Goal: Transaction & Acquisition: Purchase product/service

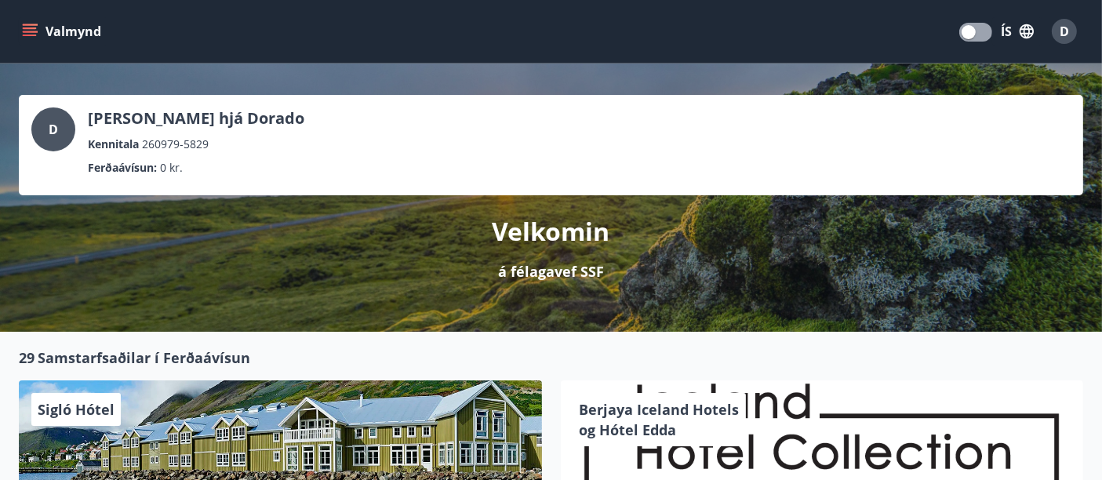
drag, startPoint x: 965, startPoint y: 5, endPoint x: 586, endPoint y: 318, distance: 492.0
click at [586, 318] on div "D [PERSON_NAME] hjá Dorado Kennitala 260979-5829 Ferðaávísun : 0 kr. Velkomin á…" at bounding box center [551, 198] width 1102 height 268
click at [57, 35] on button "Valmynd" at bounding box center [63, 31] width 89 height 28
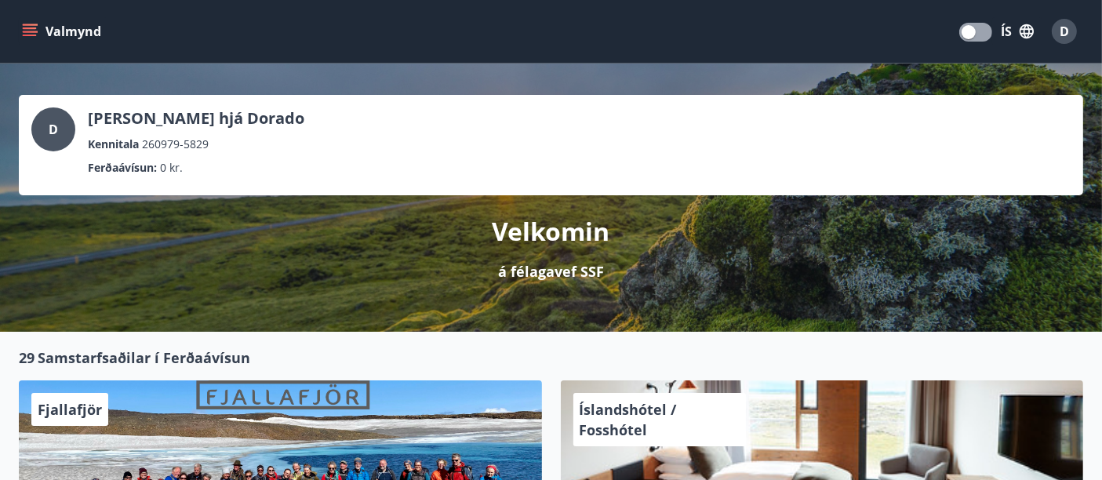
click at [67, 25] on button "Valmynd" at bounding box center [63, 31] width 89 height 28
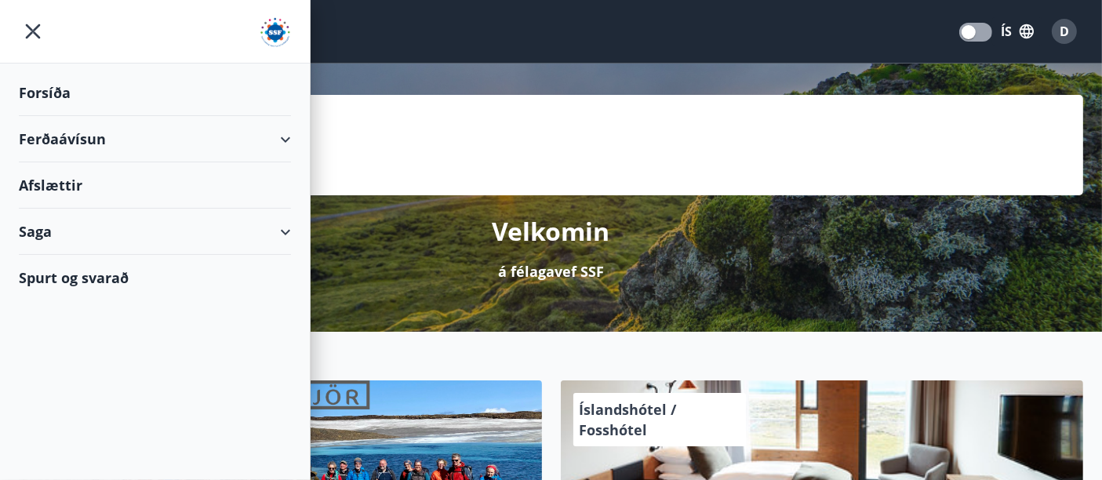
click at [43, 139] on div "Ferðaávísun" at bounding box center [155, 139] width 272 height 46
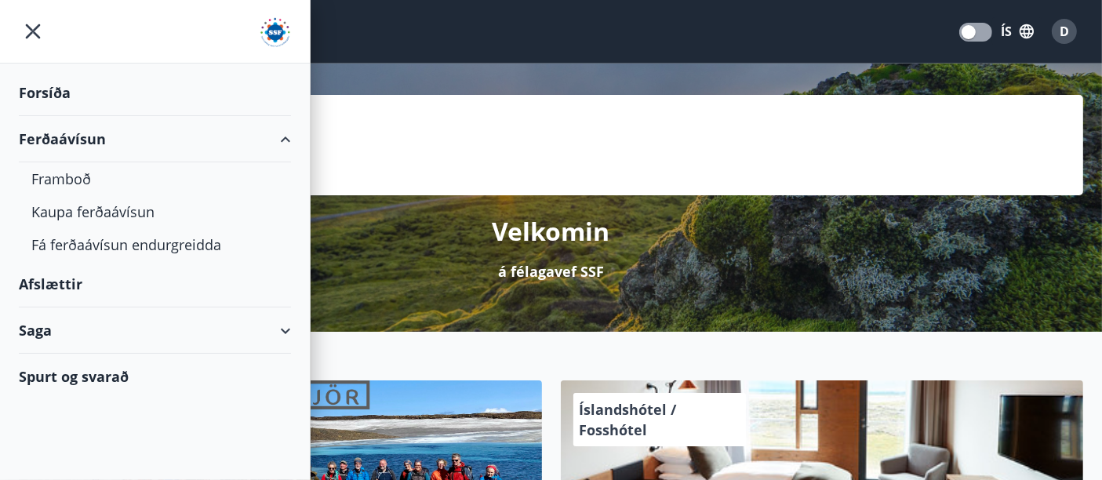
click at [43, 139] on div "Ferðaávísun" at bounding box center [155, 139] width 272 height 46
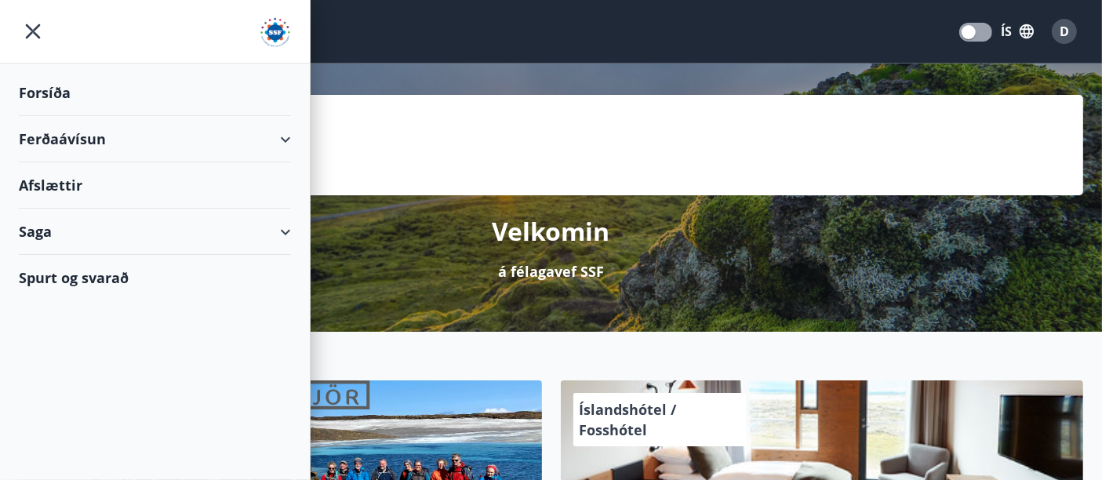
click at [42, 144] on div "Ferðaávísun" at bounding box center [155, 139] width 272 height 46
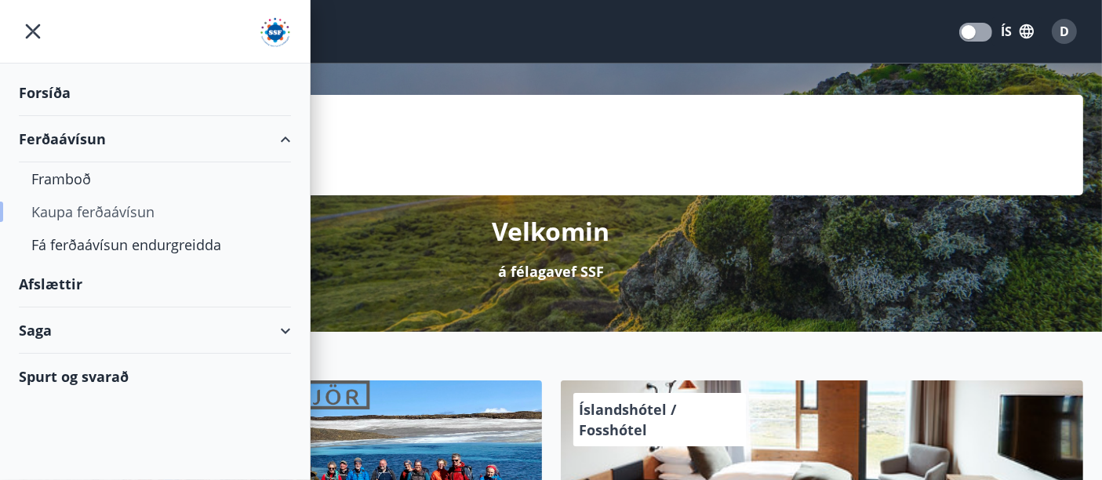
click at [50, 213] on div "Kaupa ferðaávísun" at bounding box center [154, 211] width 247 height 33
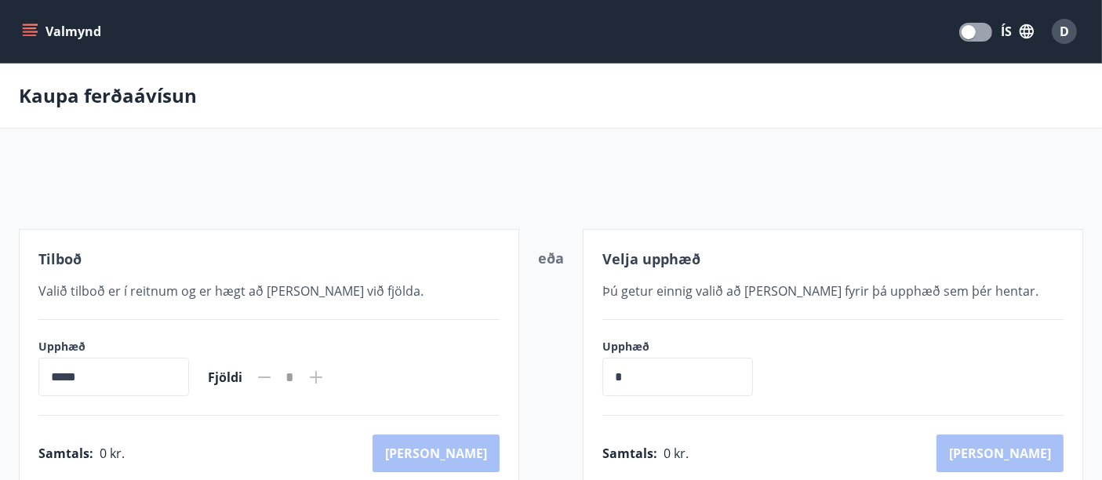
click at [155, 380] on input "*****" at bounding box center [113, 377] width 151 height 38
click at [643, 369] on input "*" at bounding box center [677, 377] width 151 height 38
drag, startPoint x: 643, startPoint y: 369, endPoint x: 585, endPoint y: 375, distance: 58.3
click at [585, 375] on div "Velja upphæð Þú getur einnig valið að kaupa fyrir þá upphæð sem þér hentar. Upp…" at bounding box center [833, 360] width 500 height 263
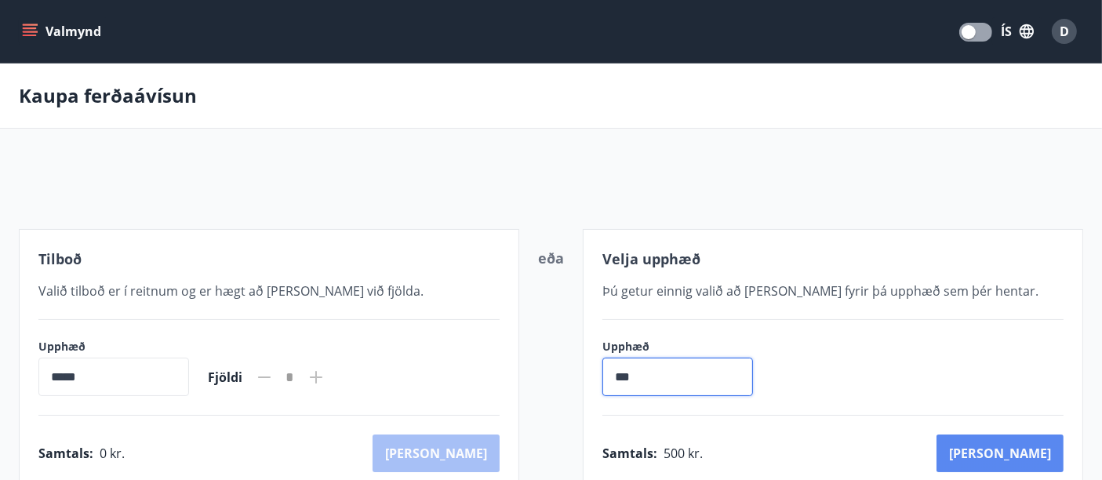
type input "***"
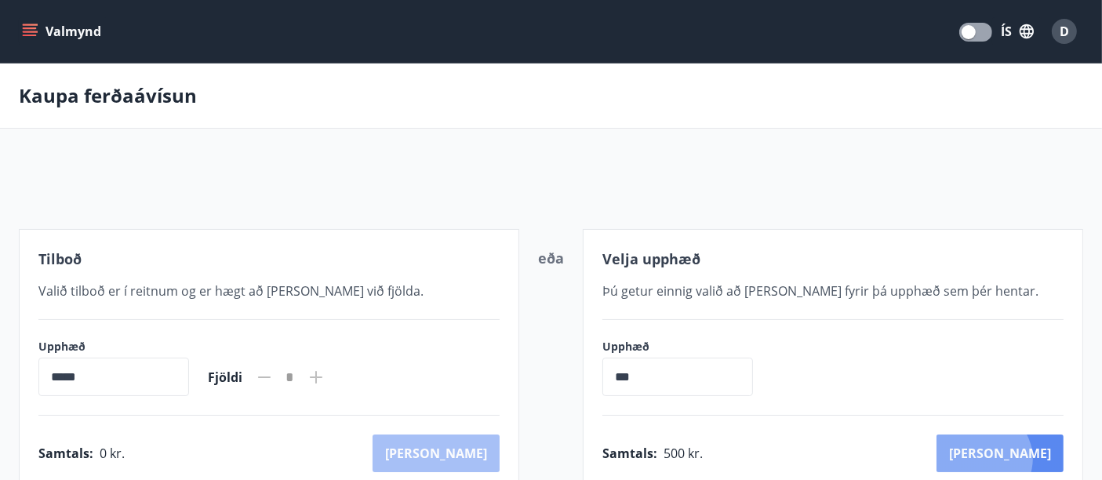
click at [1052, 458] on button "Kaup" at bounding box center [1000, 454] width 127 height 38
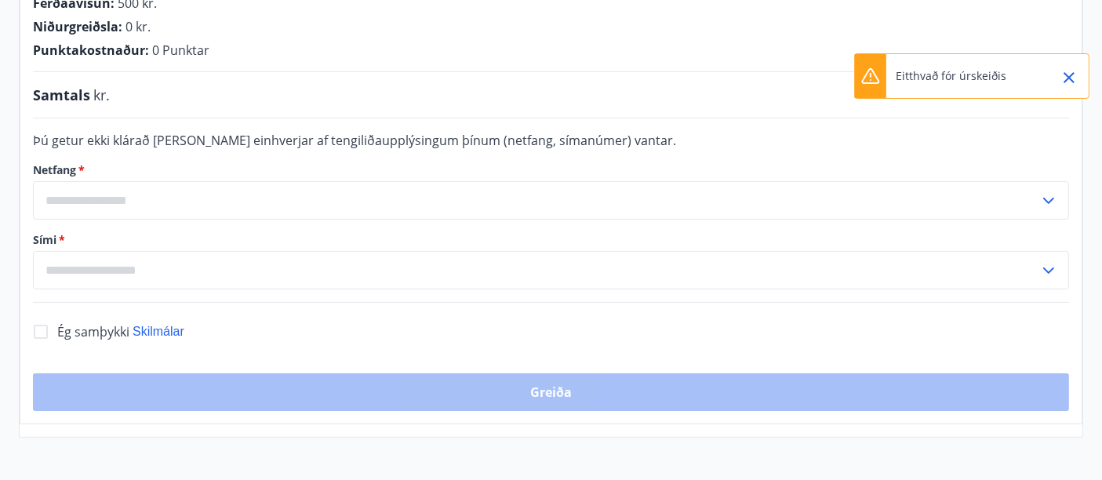
scroll to position [307, 0]
click at [1052, 212] on div "​" at bounding box center [551, 202] width 1036 height 38
click at [821, 153] on form "Þú getur ekki klárað kaupin ef einhverjar af tengiliðaupplýsingum þínum (netfan…" at bounding box center [551, 212] width 1036 height 158
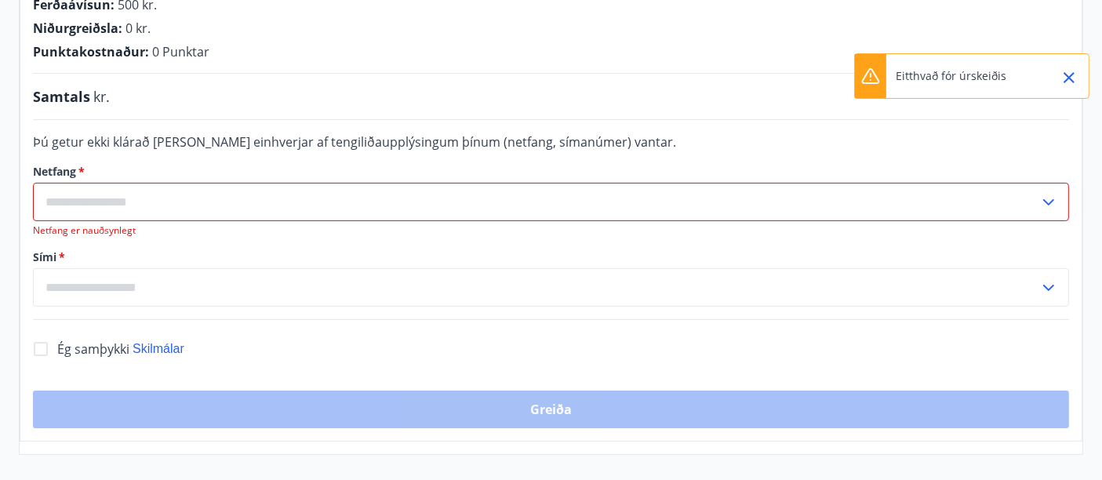
click at [783, 305] on div "Ferðaávísun : 500 kr. Niðurgreiðsla : 0 kr. Punktakostnaður : 0 Punktar Samtals…" at bounding box center [551, 208] width 1063 height 465
click at [1076, 82] on icon "Close" at bounding box center [1069, 77] width 19 height 19
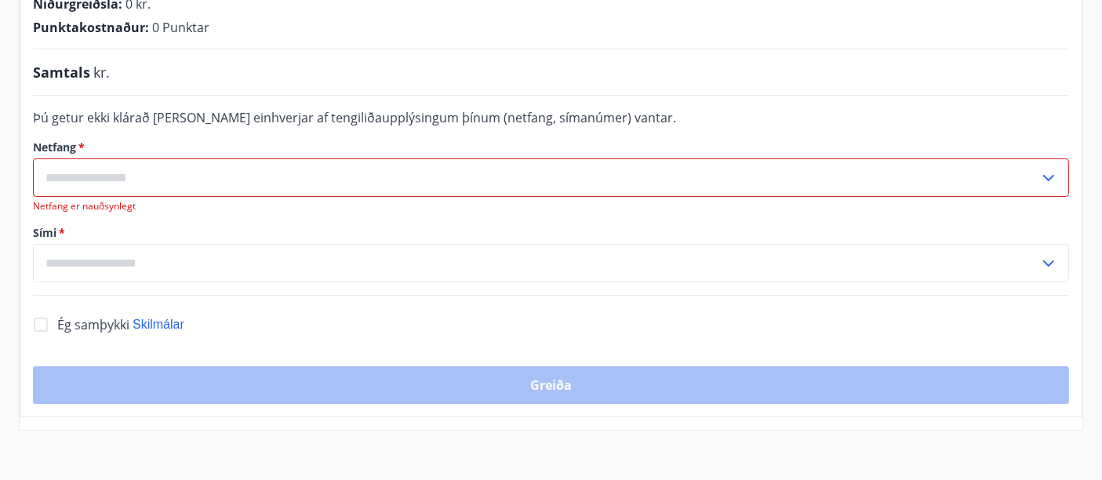
scroll to position [347, 0]
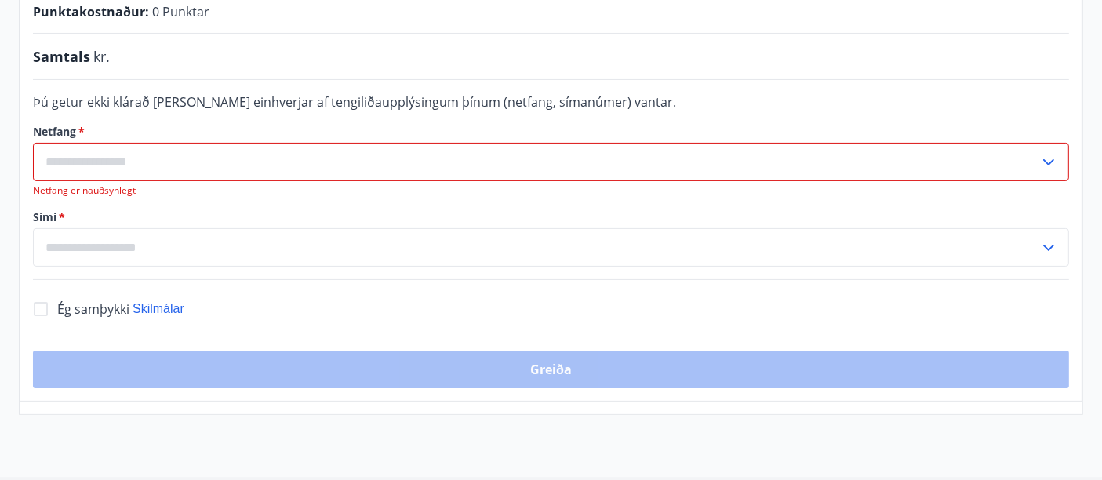
click at [992, 161] on input "text" at bounding box center [536, 162] width 1006 height 38
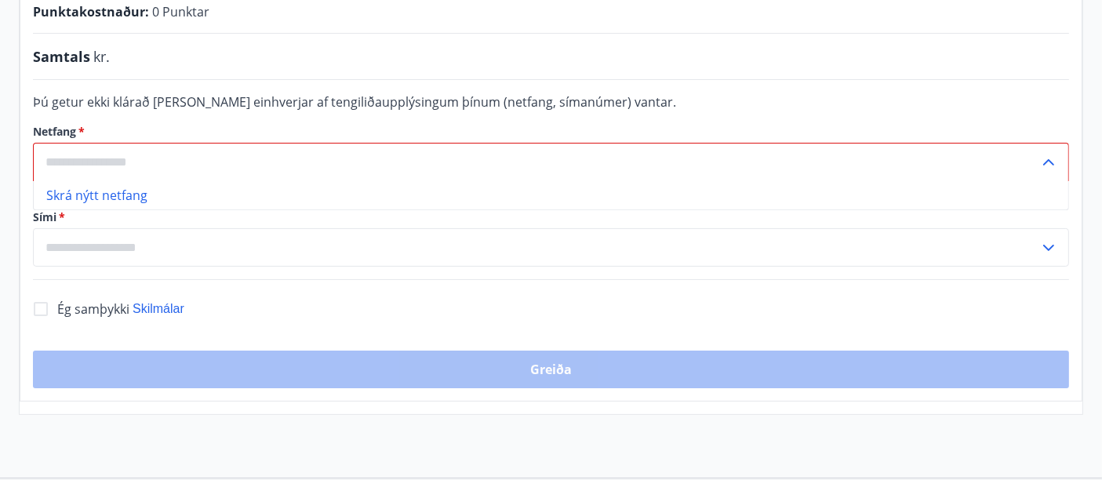
click at [650, 191] on li "Skrá nýtt netfang" at bounding box center [551, 195] width 1035 height 28
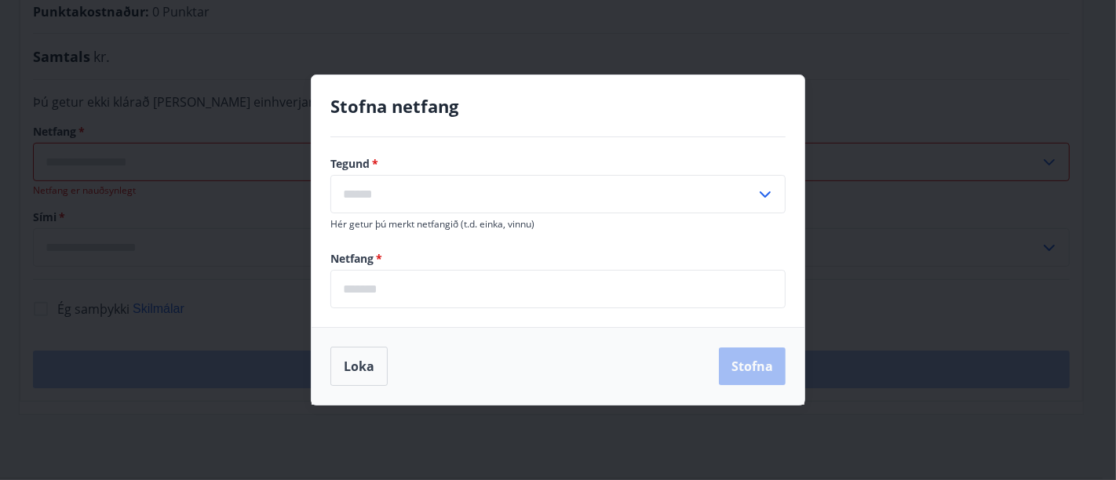
click at [472, 191] on input "text" at bounding box center [542, 194] width 425 height 38
click at [418, 249] on li "Vinnu" at bounding box center [557, 256] width 453 height 28
type input "*****"
click at [418, 289] on input "email" at bounding box center [557, 289] width 455 height 38
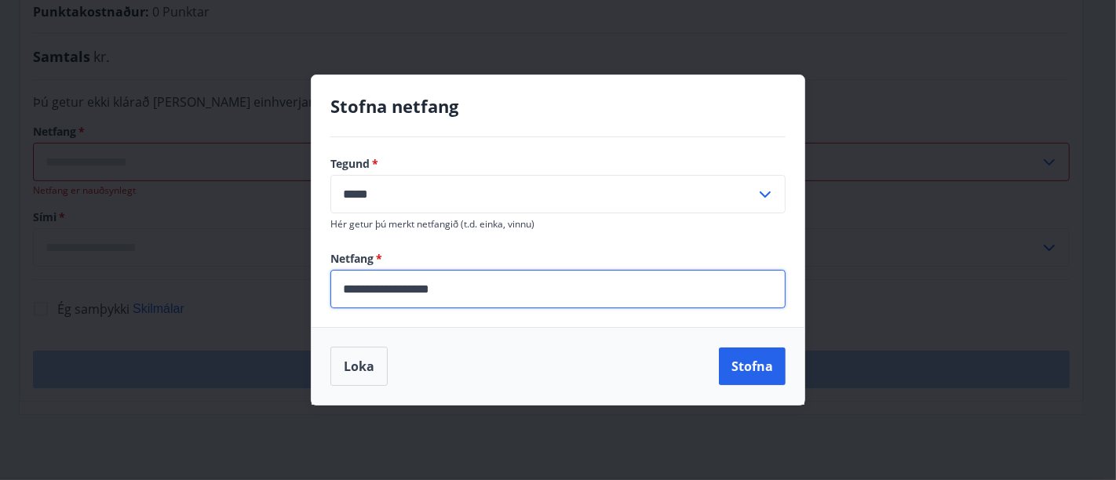
type input "**********"
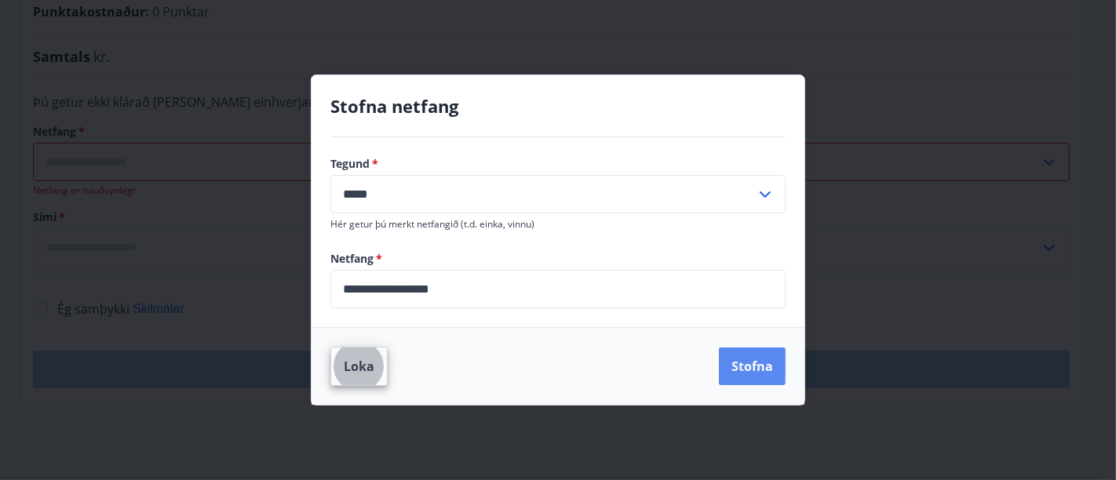
click at [735, 369] on button "Stofna" at bounding box center [752, 367] width 67 height 38
type input "**********"
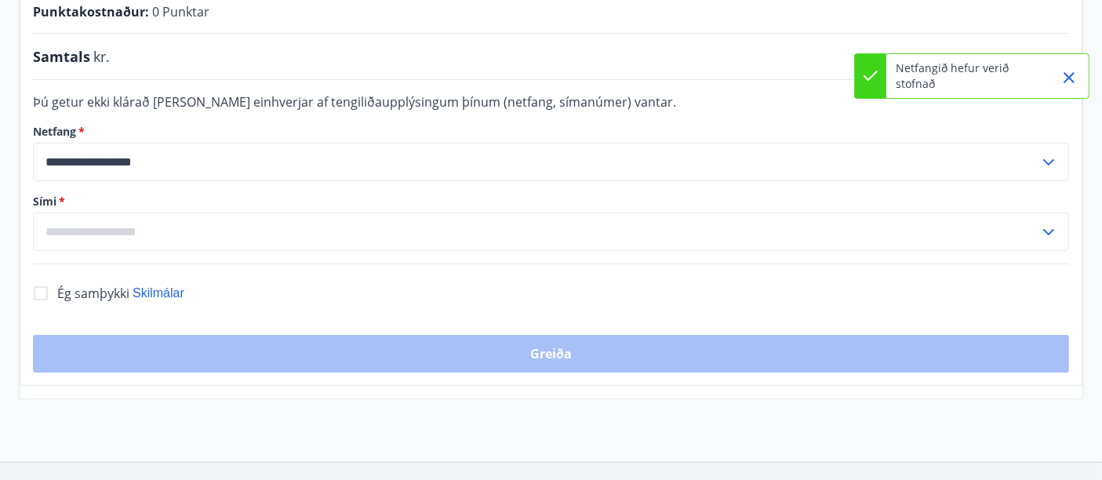
click at [284, 247] on input "text" at bounding box center [536, 232] width 1006 height 38
click at [262, 265] on li "Skrá nýtt símanúmer" at bounding box center [551, 265] width 1035 height 28
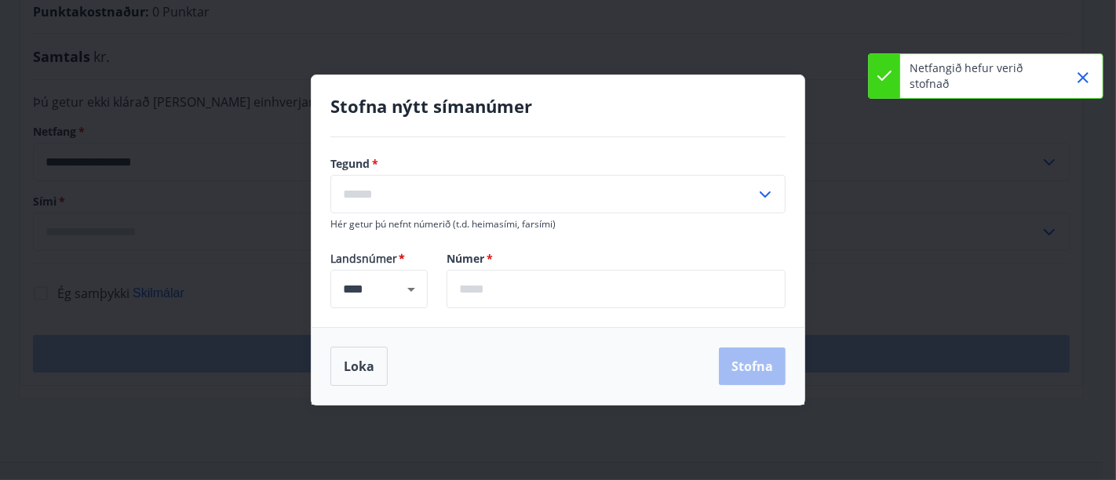
click at [456, 180] on input "text" at bounding box center [542, 194] width 425 height 38
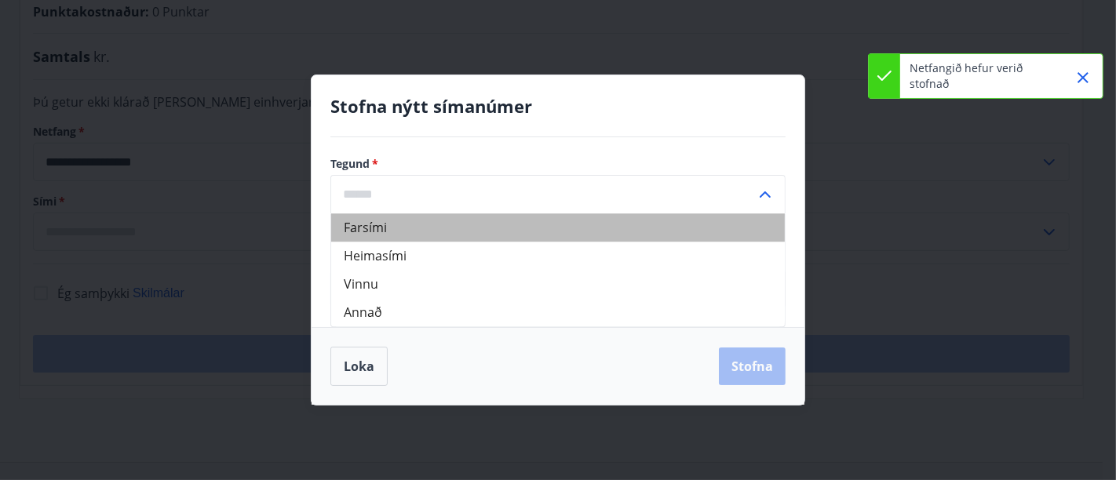
click at [413, 238] on li "Farsími" at bounding box center [557, 227] width 453 height 28
type input "*******"
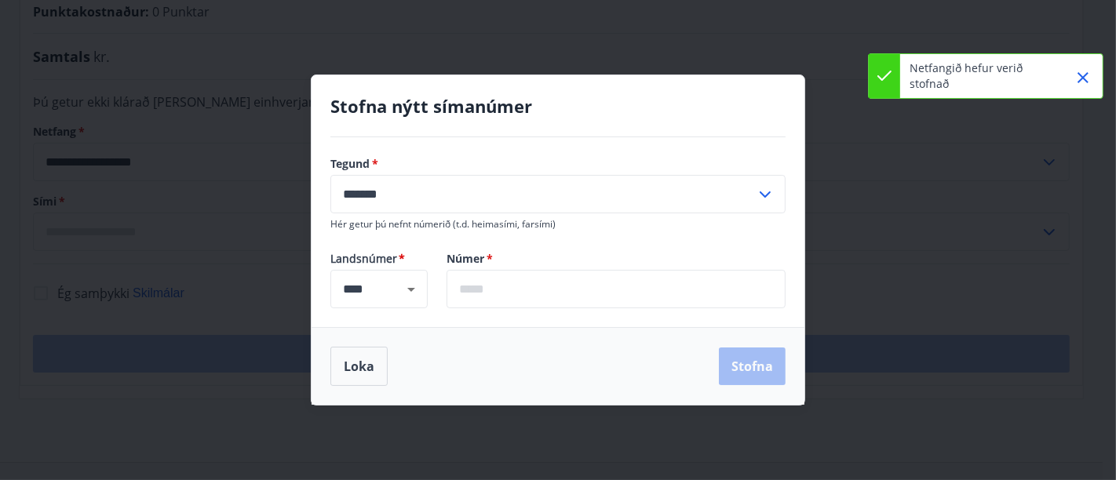
click at [487, 295] on input "text" at bounding box center [615, 289] width 339 height 38
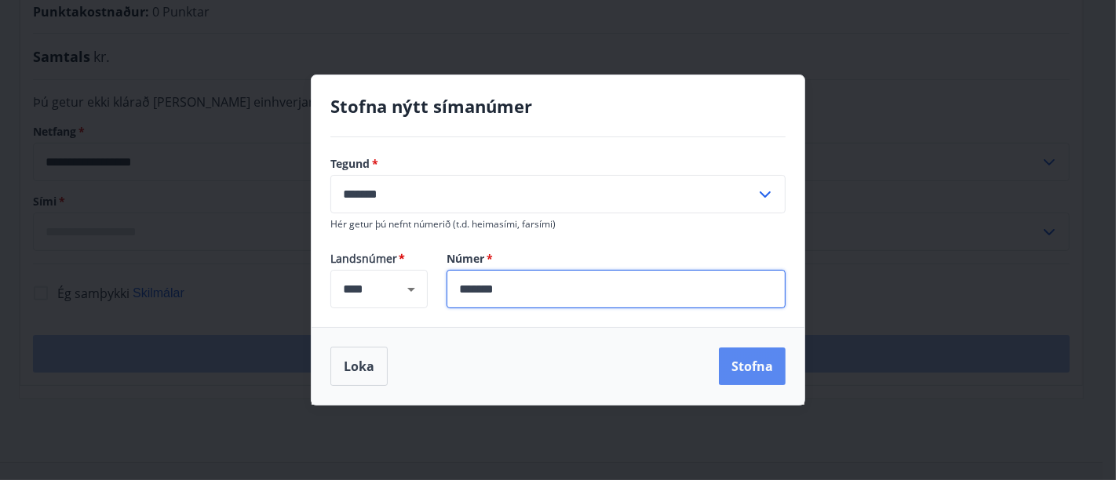
type input "*******"
click at [730, 367] on button "Stofna" at bounding box center [752, 367] width 67 height 38
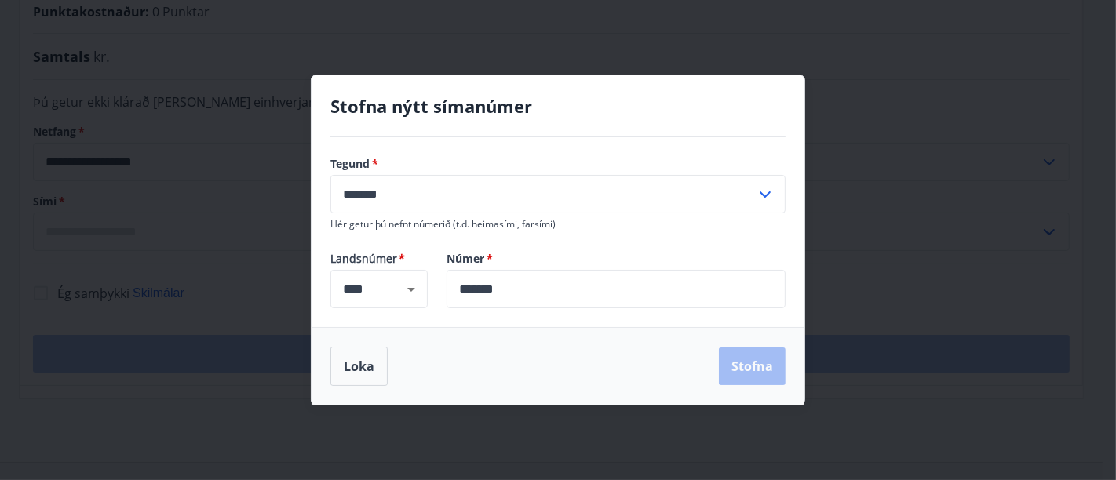
type input "**********"
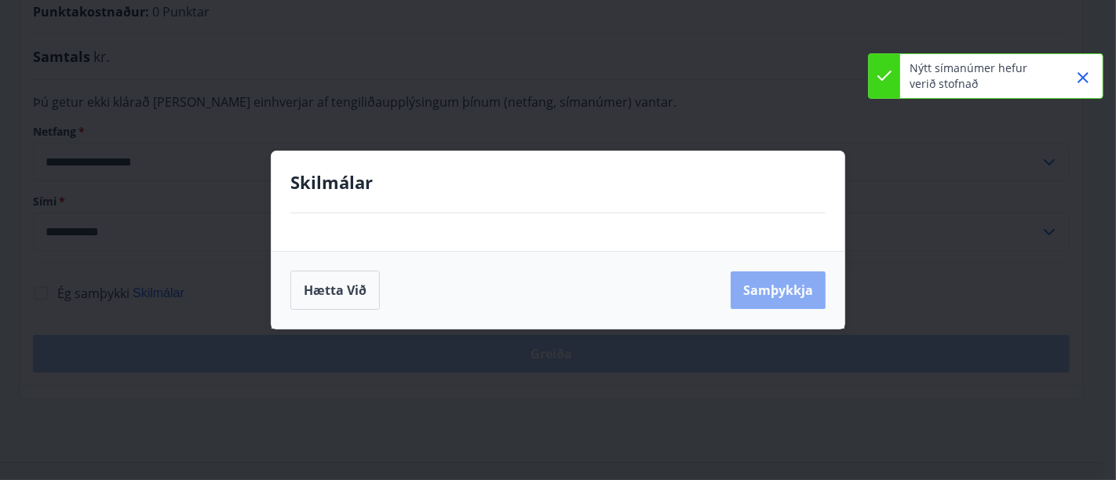
click at [747, 283] on button "Samþykkja" at bounding box center [777, 290] width 95 height 38
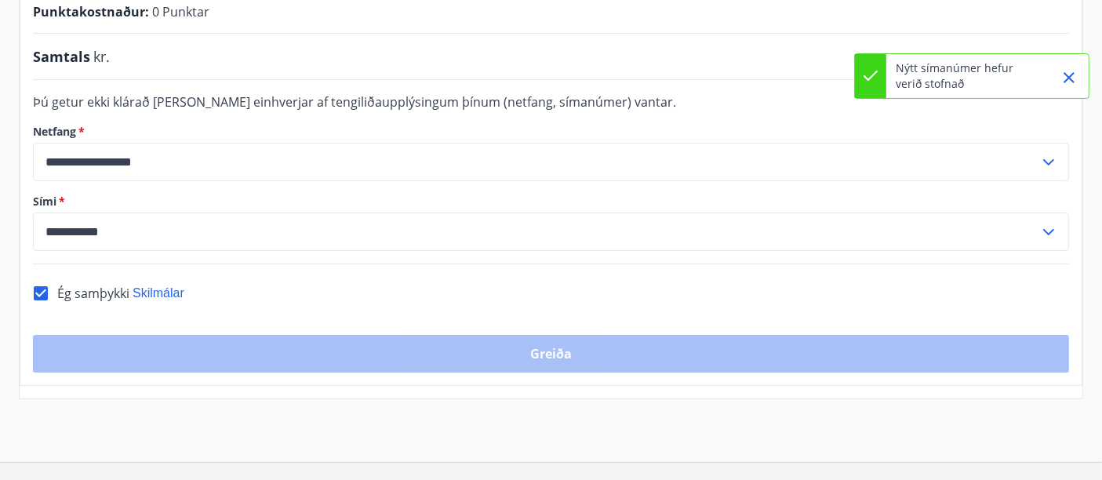
click at [547, 351] on div "Greiða" at bounding box center [551, 354] width 1036 height 38
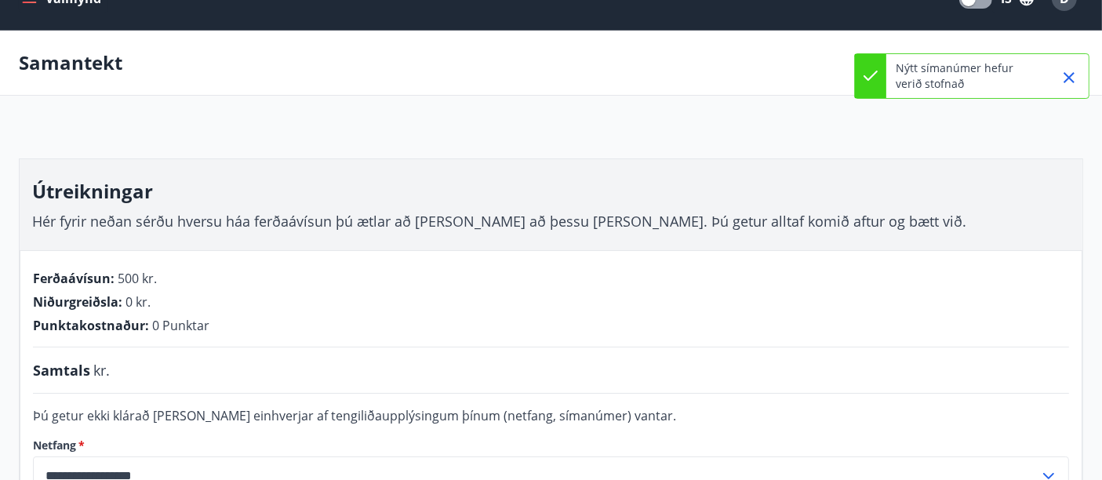
scroll to position [0, 0]
